Goal: Go to known website: Go to known website

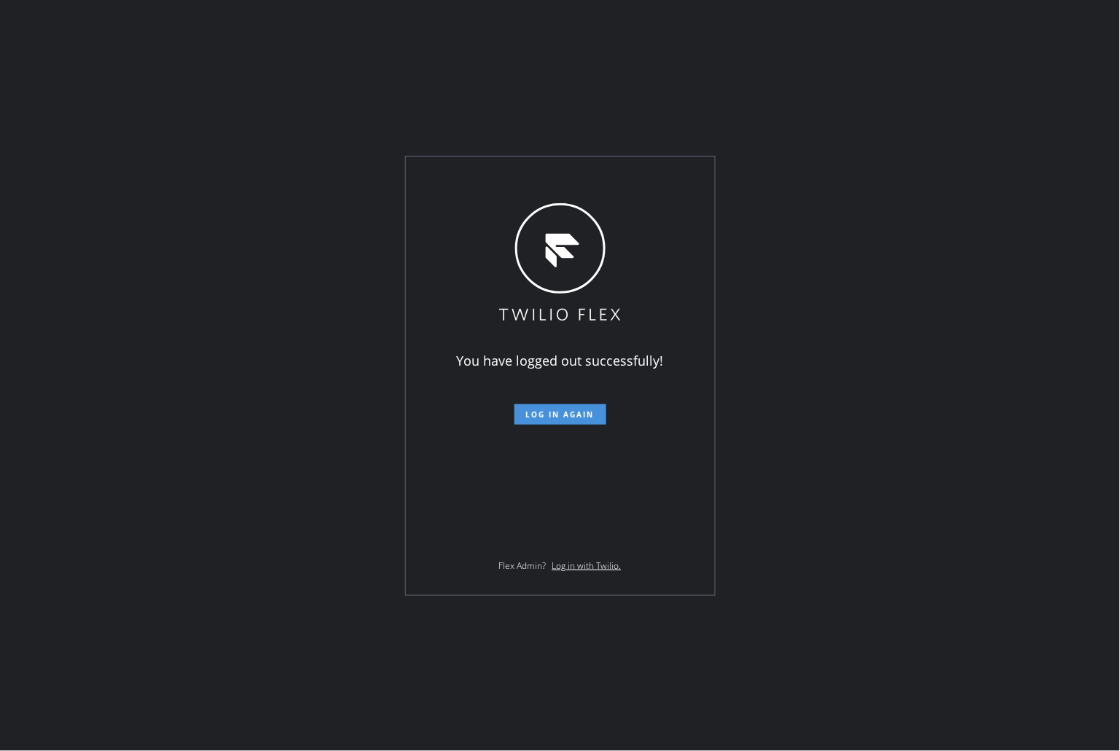
click at [579, 418] on span "Log in again" at bounding box center [560, 415] width 69 height 10
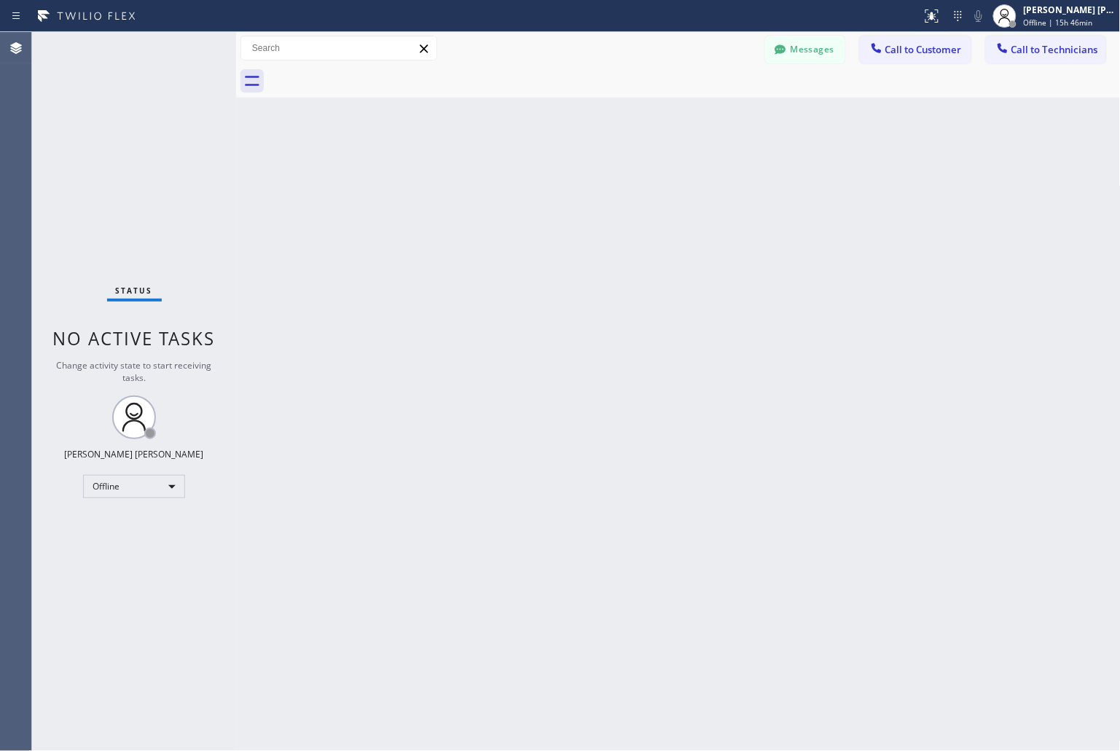
click at [898, 396] on div "Back to Dashboard Change Sender ID Customers Technicians KD Krissy Do 09/12 02:…" at bounding box center [678, 391] width 885 height 719
